Goal: Go to known website: Go to known website

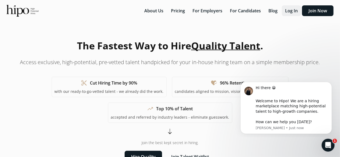
click at [293, 16] on button "Log In" at bounding box center [291, 10] width 19 height 11
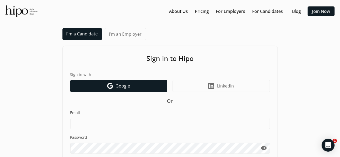
click at [85, 83] on link "Google icon Google" at bounding box center [118, 86] width 97 height 12
